Goal: Transaction & Acquisition: Purchase product/service

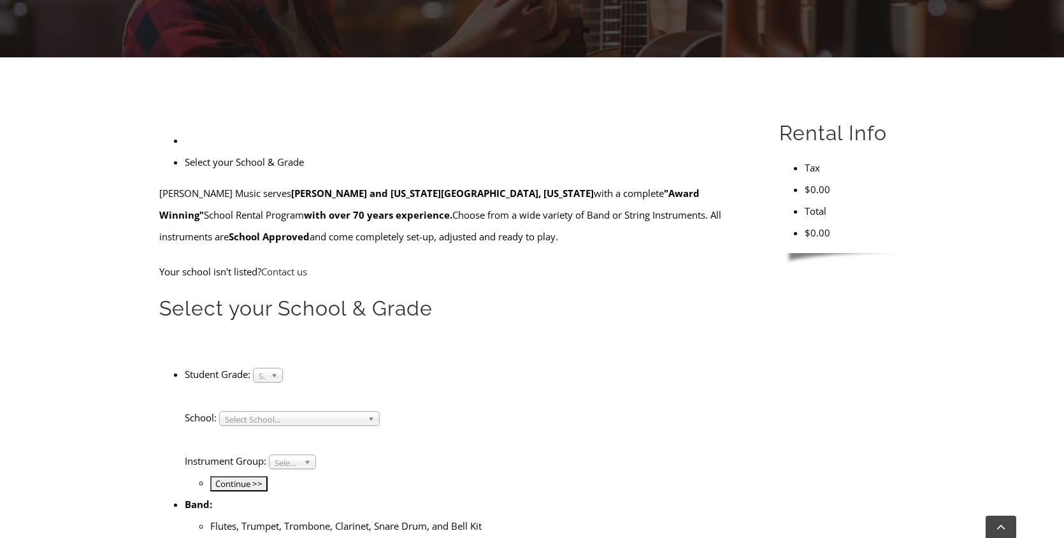
scroll to position [349, 0]
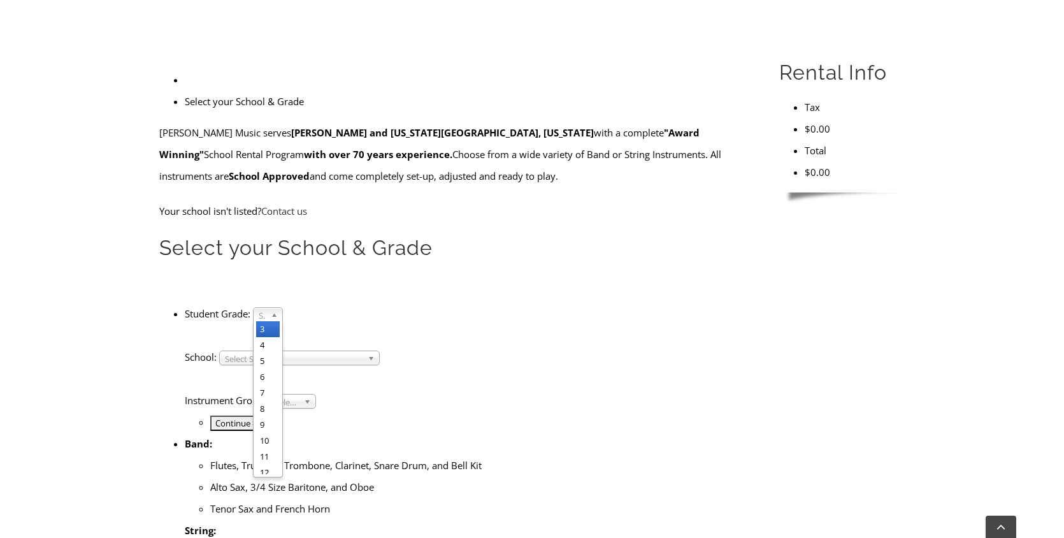
click at [266, 308] on span "Select Grade..." at bounding box center [262, 315] width 7 height 15
click at [280, 321] on li "3" at bounding box center [268, 329] width 24 height 16
click at [354, 351] on span "Select School..." at bounding box center [294, 358] width 138 height 15
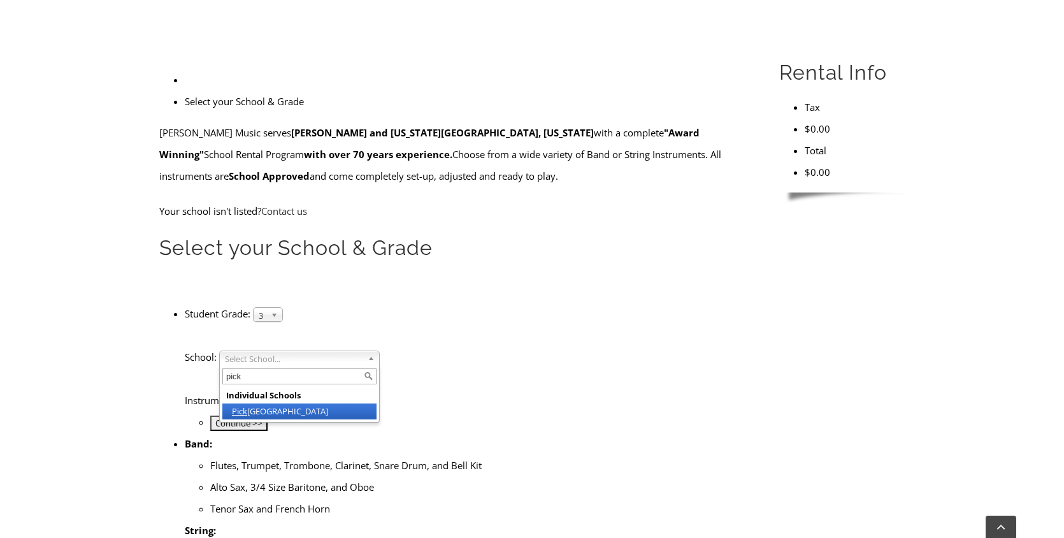
type input "pick"
click at [322, 403] on li "Pick [GEOGRAPHIC_DATA]" at bounding box center [299, 411] width 154 height 16
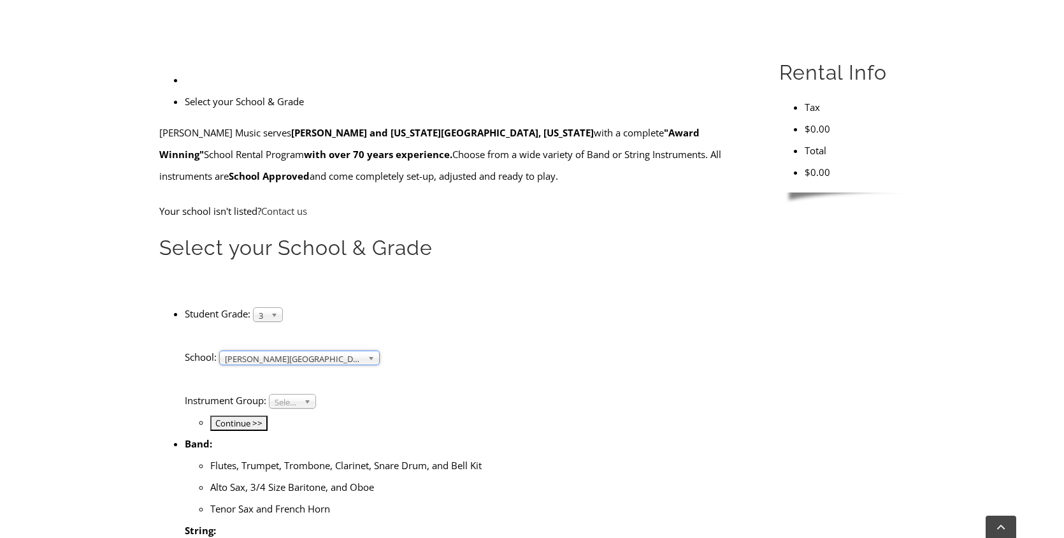
click at [299, 394] on span "Select Instrument Group..." at bounding box center [287, 401] width 24 height 15
click at [305, 424] on li "Strings" at bounding box center [292, 432] width 41 height 16
click at [268, 415] on input "Continue >>" at bounding box center [238, 422] width 57 height 15
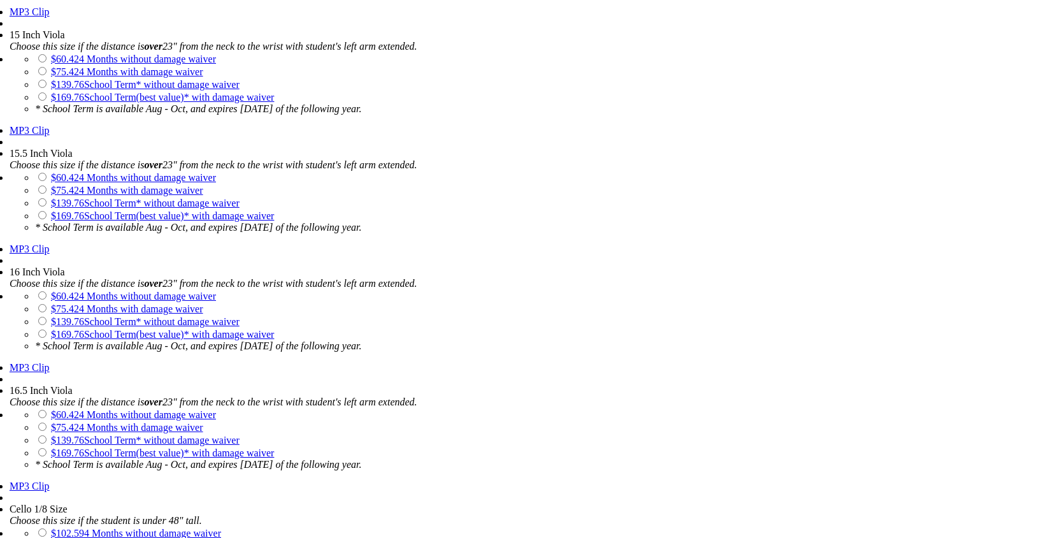
scroll to position [2117, 0]
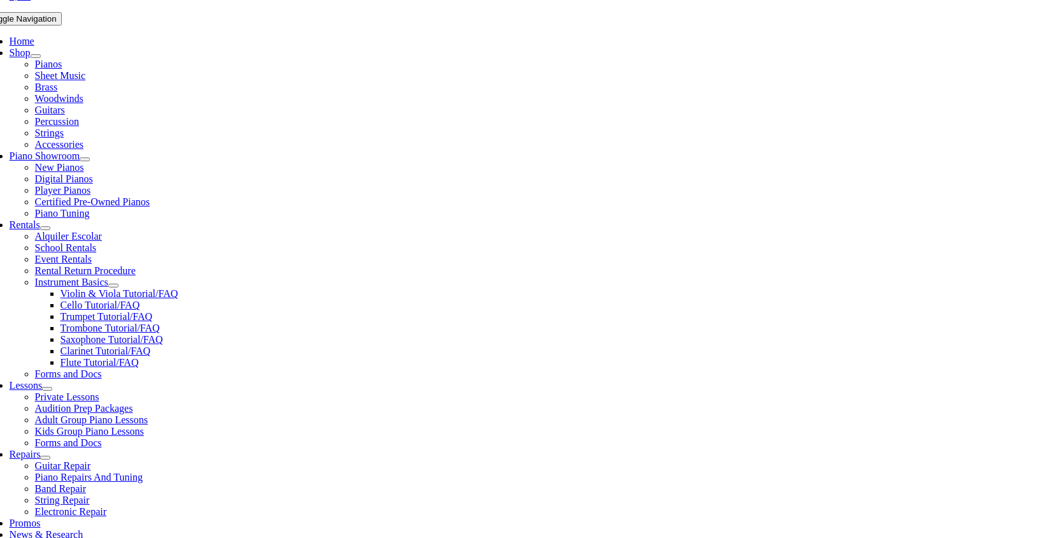
scroll to position [243, 0]
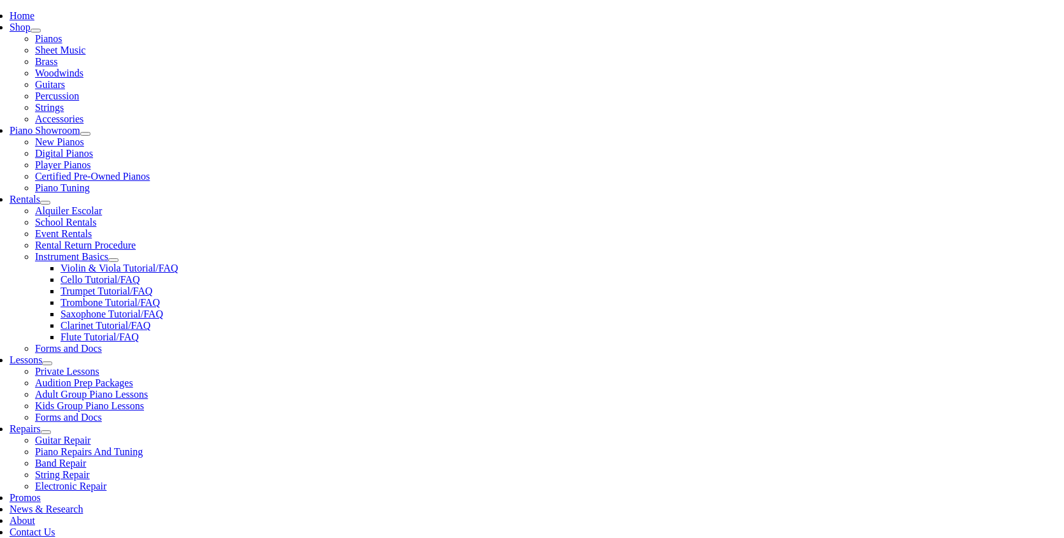
type input "1"
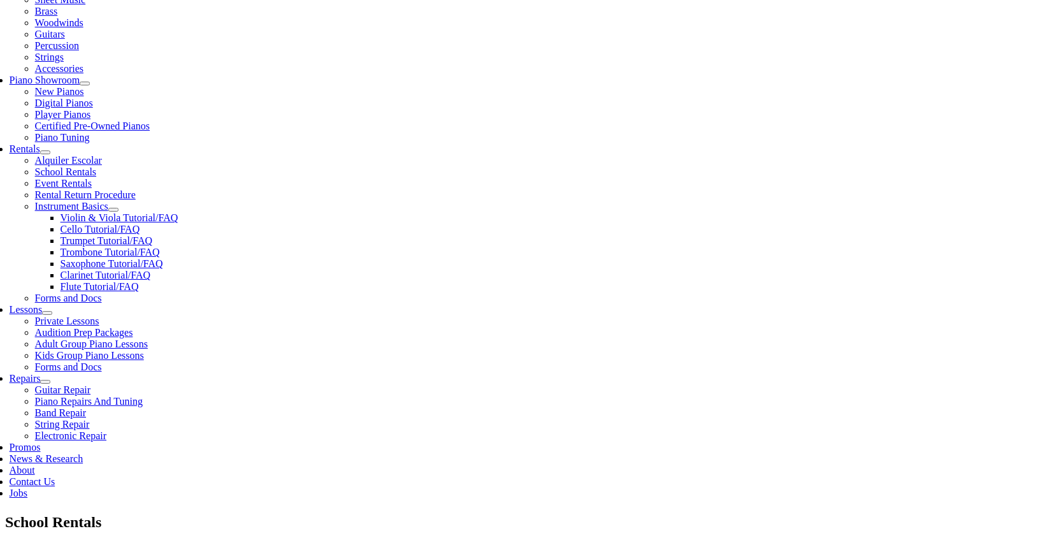
scroll to position [329, 0]
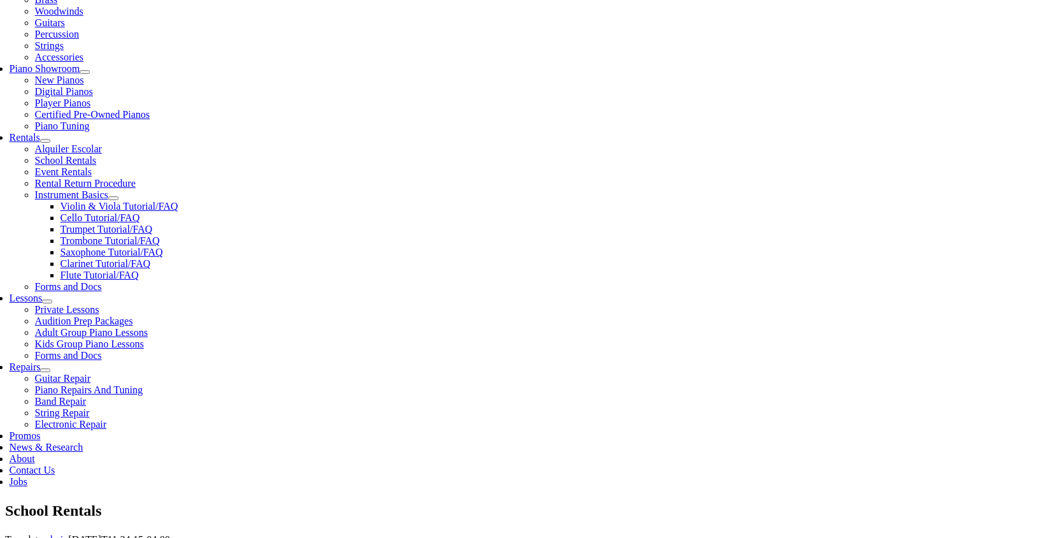
type input "Finnick"
type input "Burns"
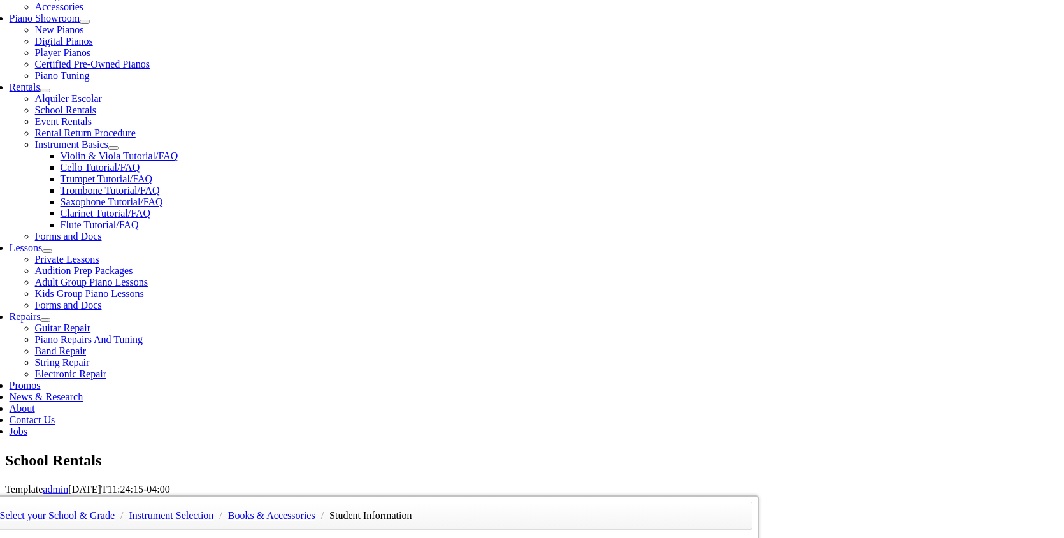
scroll to position [348, 0]
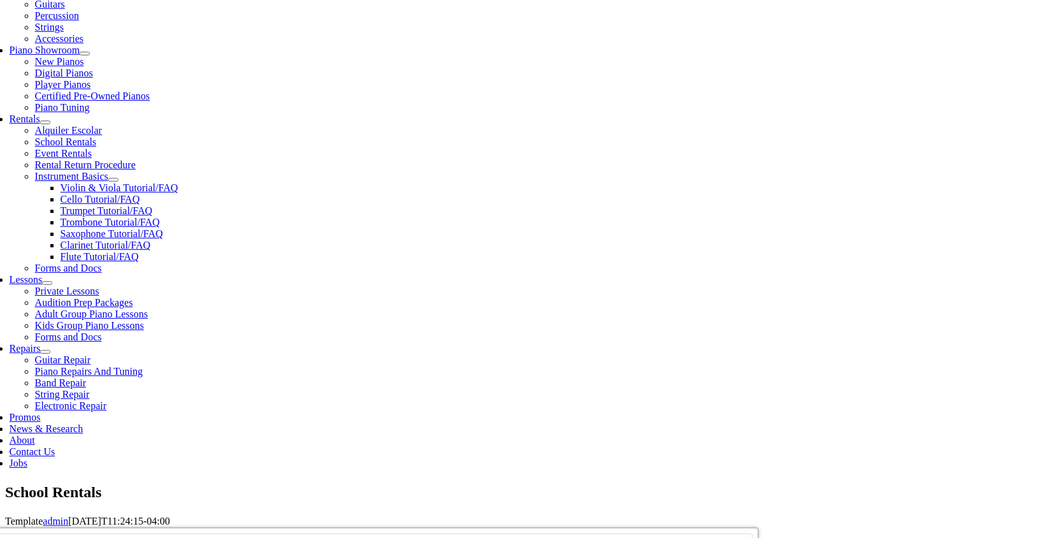
drag, startPoint x: 206, startPoint y: 262, endPoint x: 138, endPoint y: 261, distance: 68.8
click at [138, 527] on div "Select your School & Grade / Instrument Selection / Books & Accessories / Stude…" at bounding box center [537, 527] width 1064 height 0
type input "\"
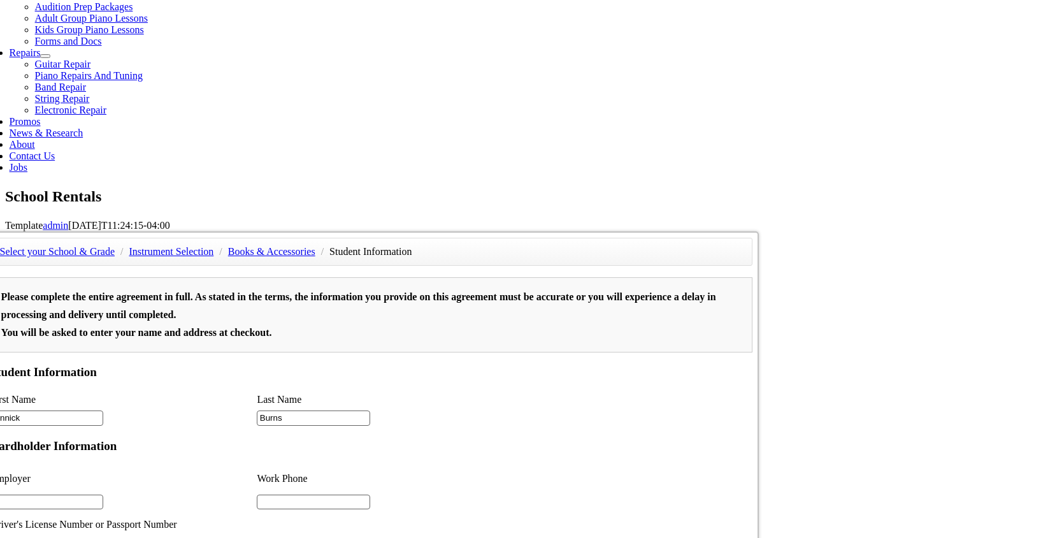
scroll to position [640, 0]
